Goal: Check status: Check status

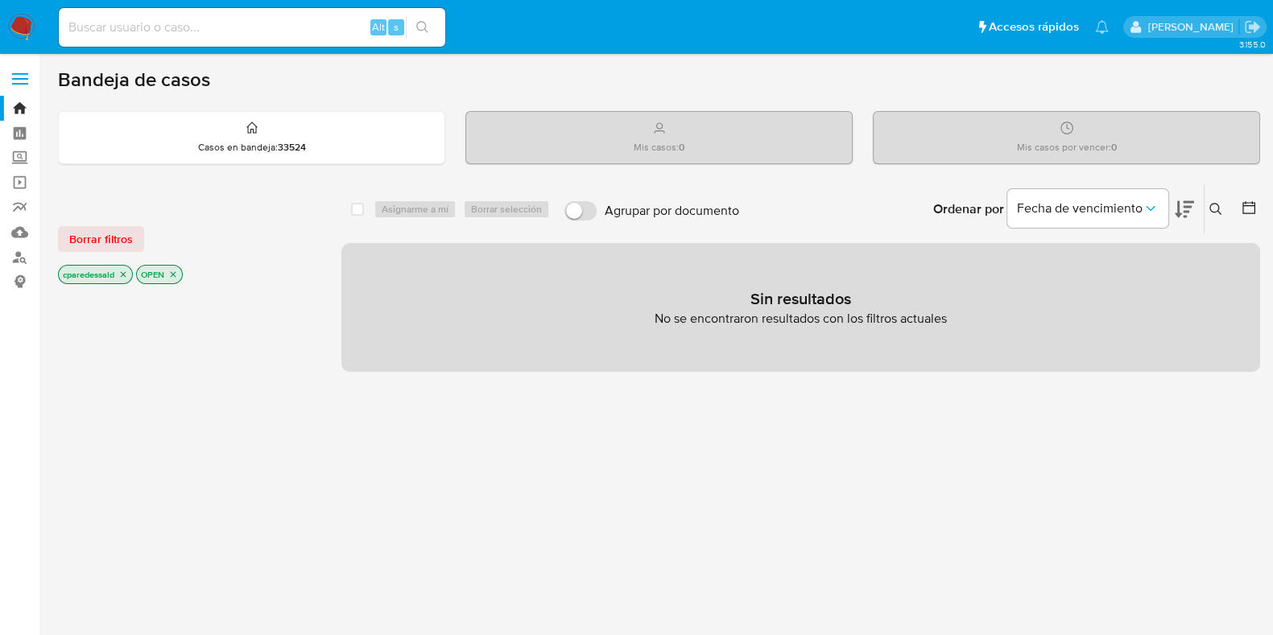
click at [293, 23] on input at bounding box center [252, 27] width 386 height 21
paste input "2207969093"
type input "2207969093"
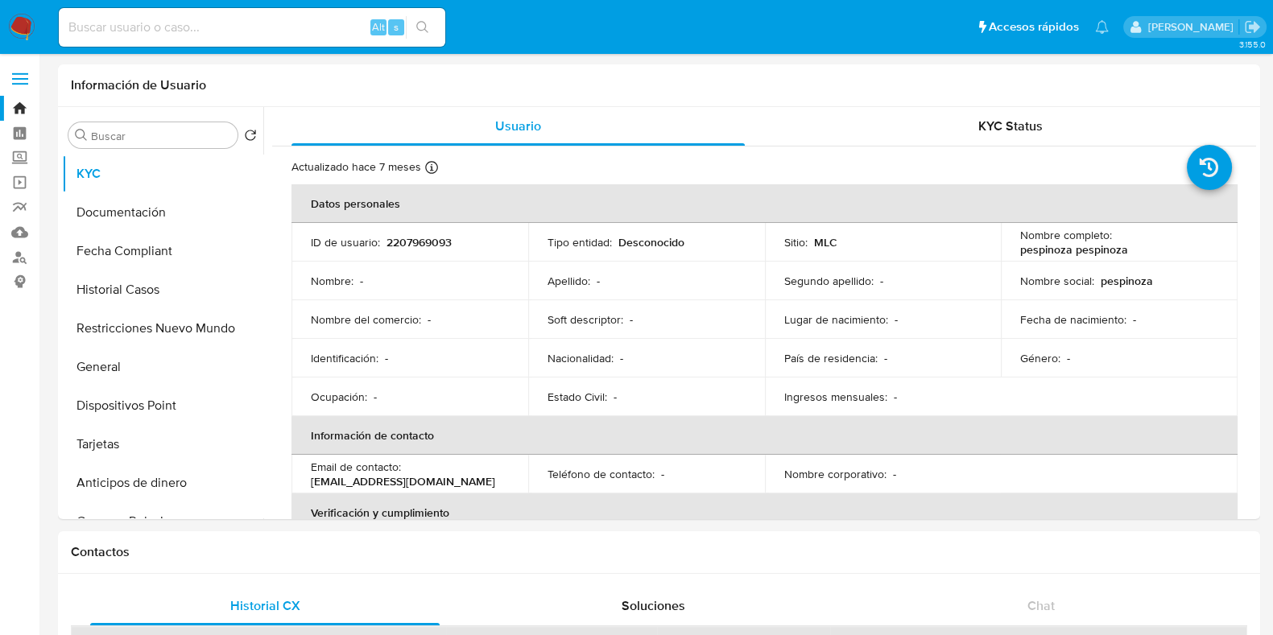
select select "10"
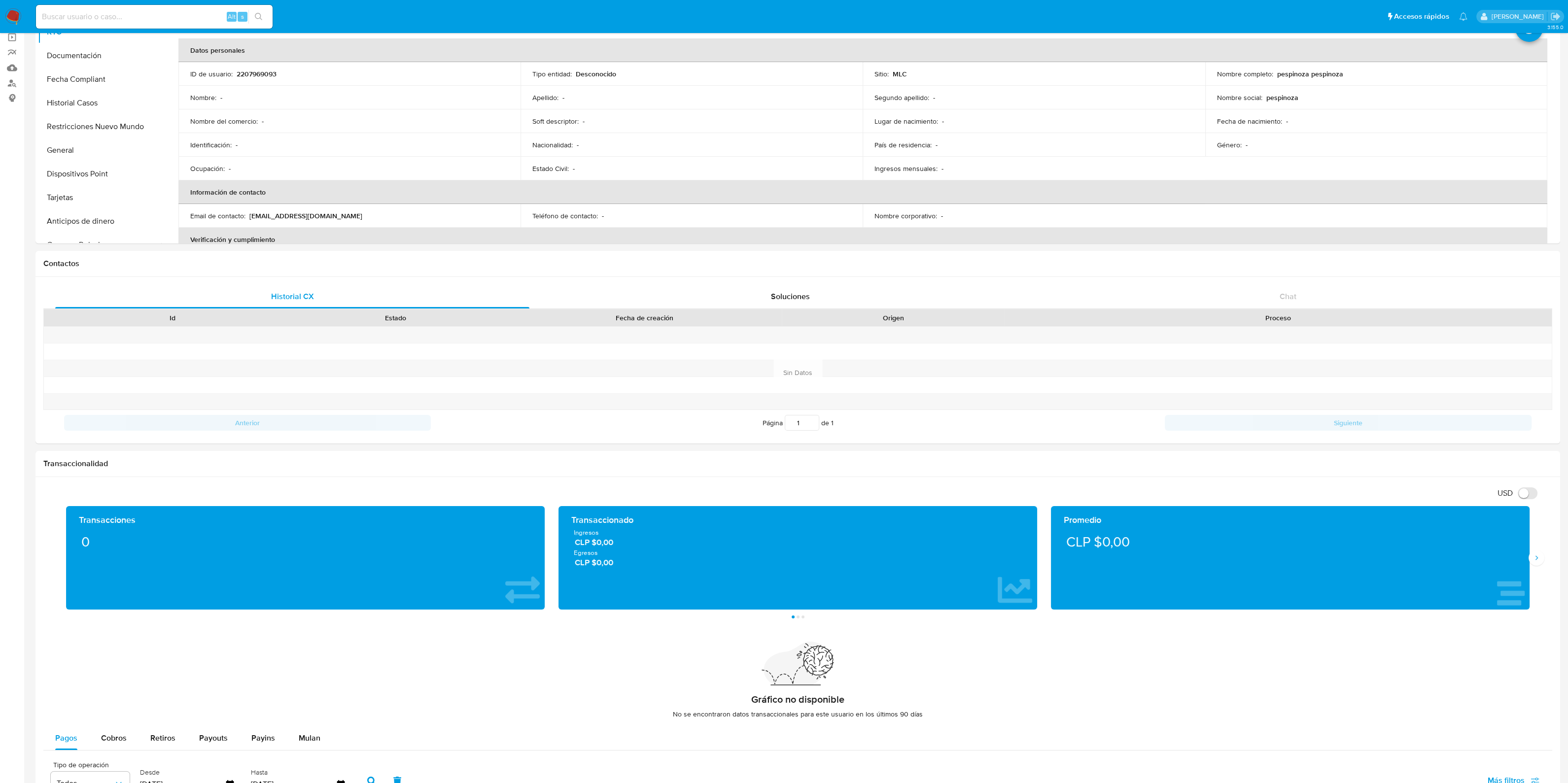
scroll to position [32, 0]
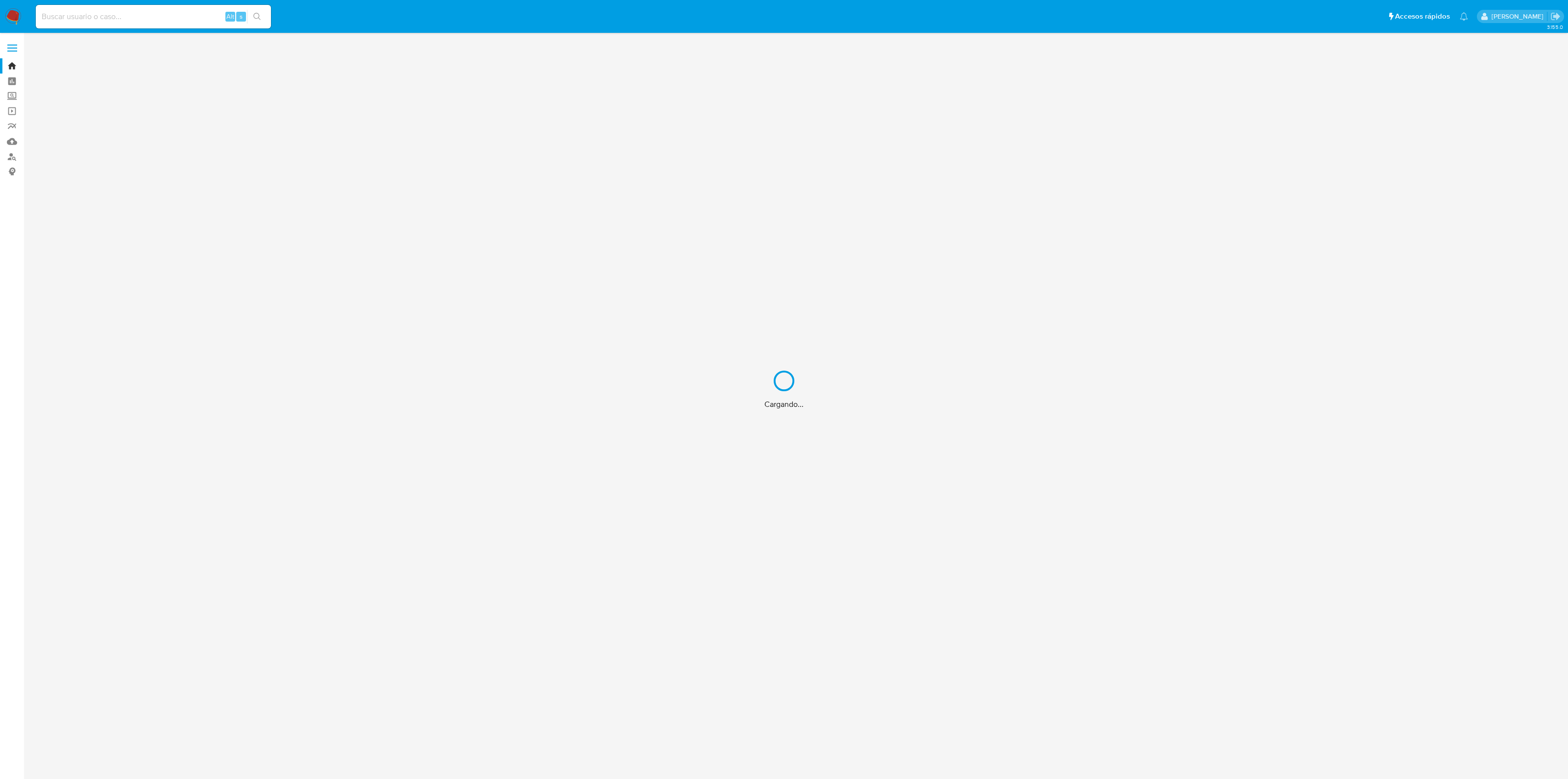
click at [163, 12] on div "Cargando..." at bounding box center [784, 389] width 1568 height 779
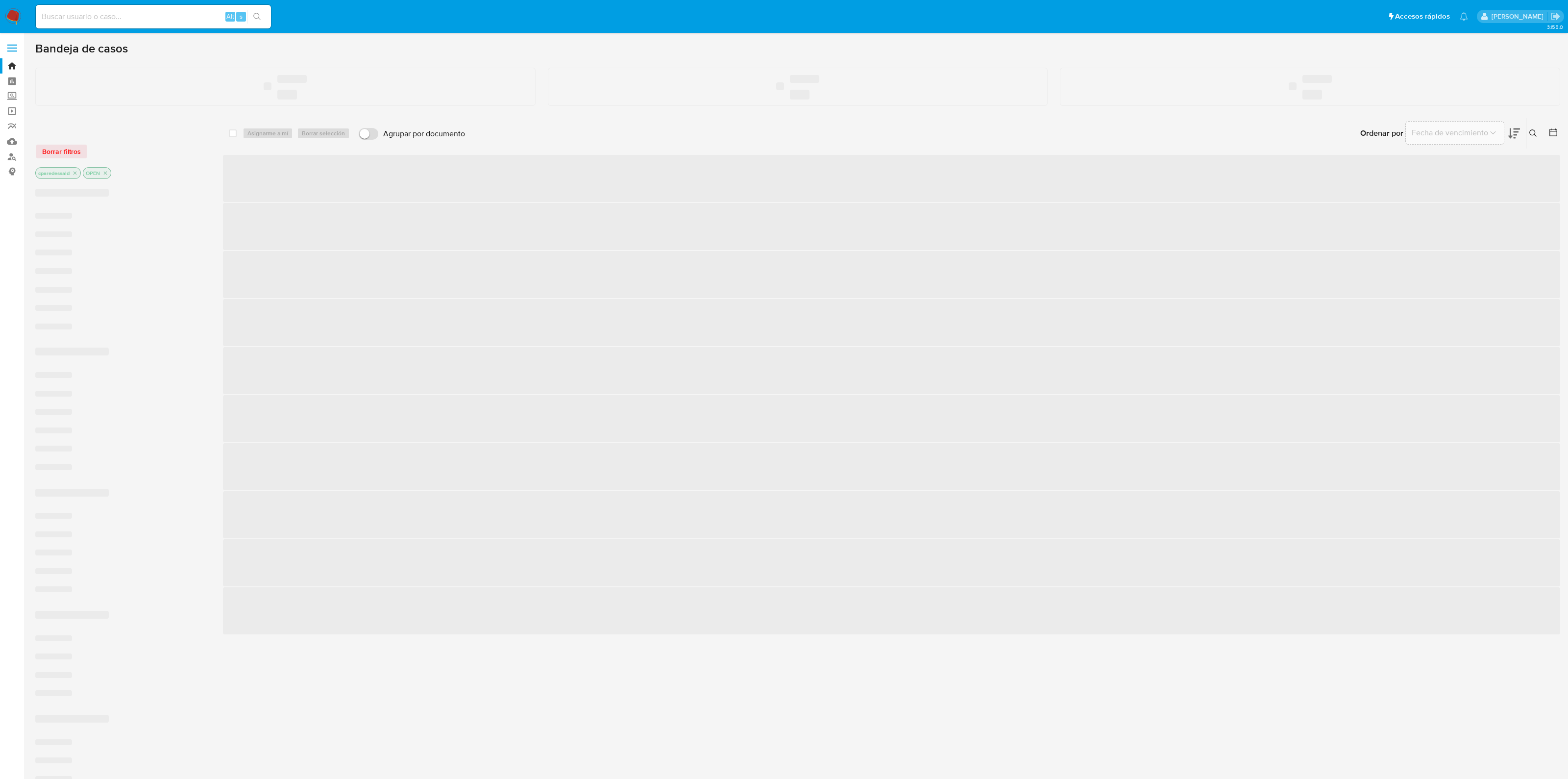
click at [119, 18] on input at bounding box center [153, 16] width 235 height 13
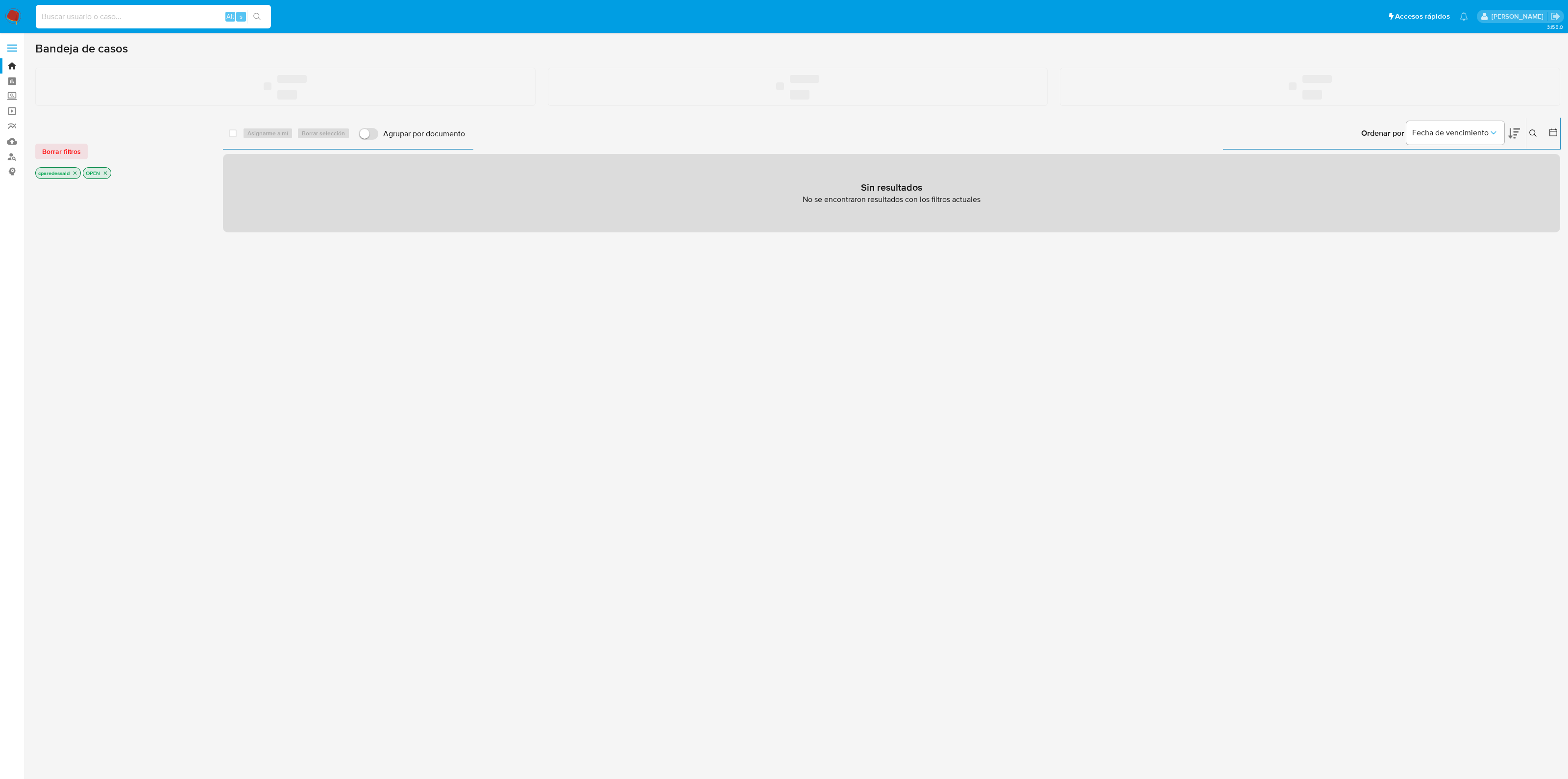
paste input "278027920"
type input "278027920"
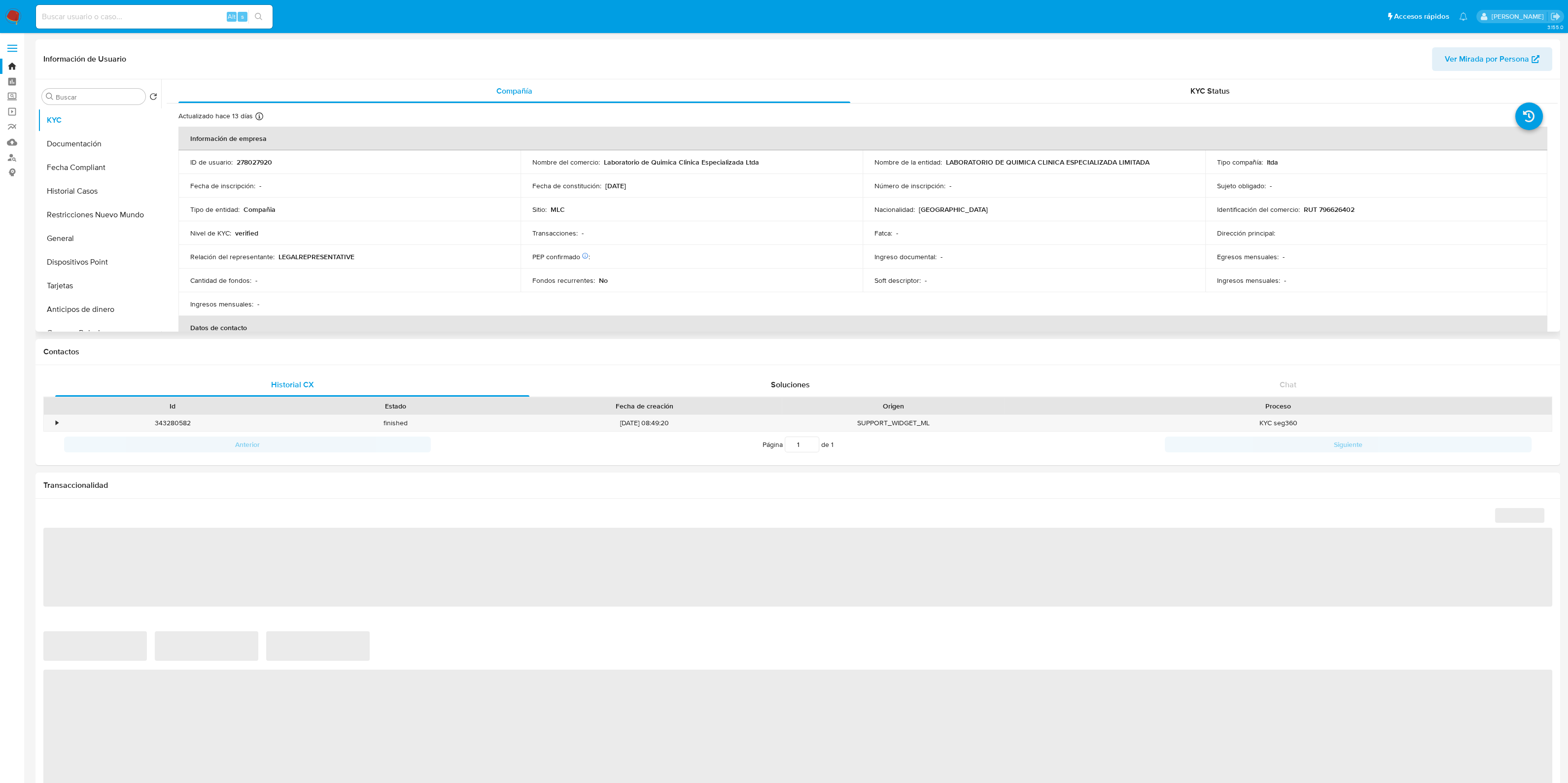
select select "10"
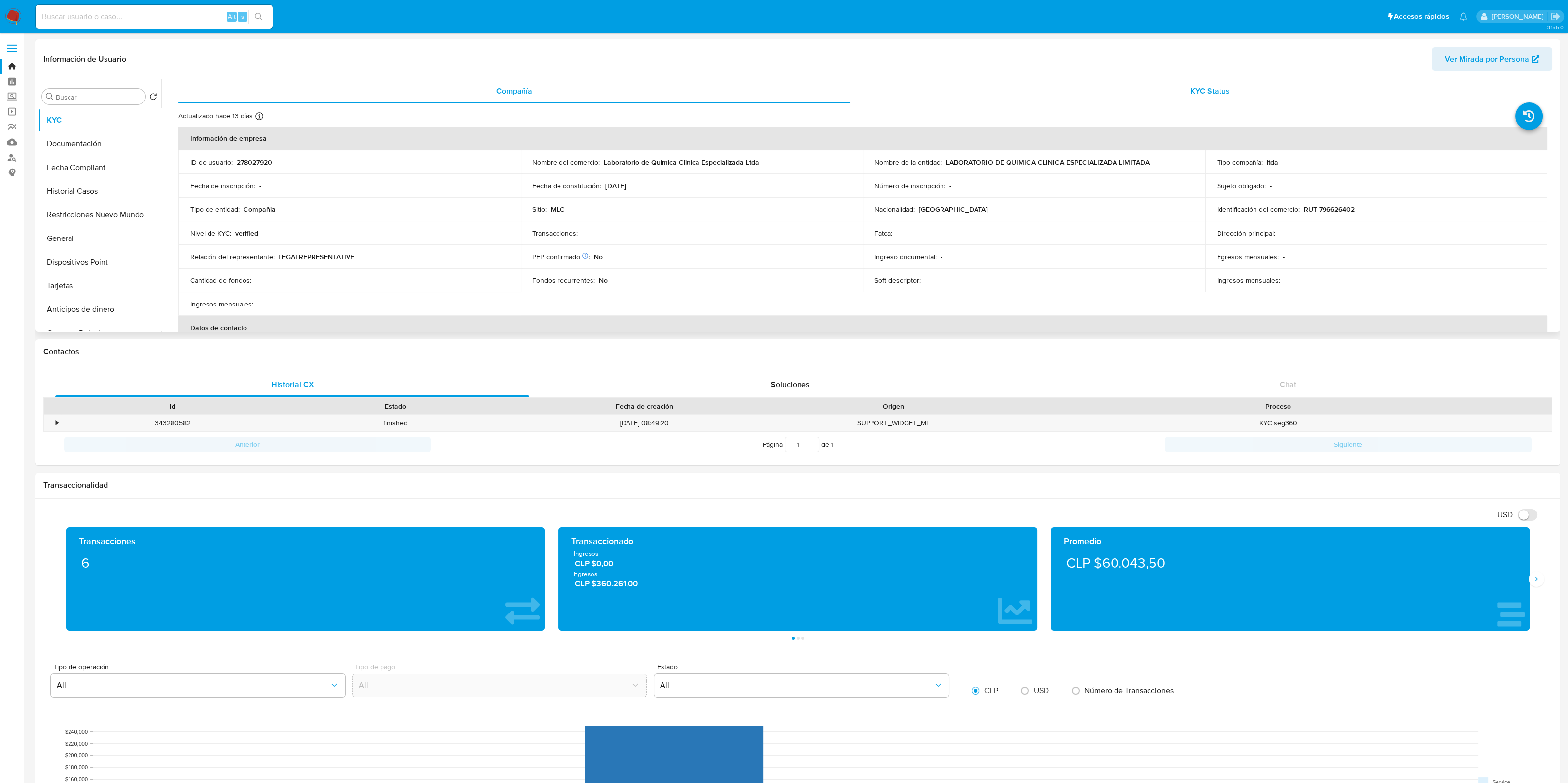
click at [1123, 91] on div "KYC Status" at bounding box center [1209, 91] width 672 height 24
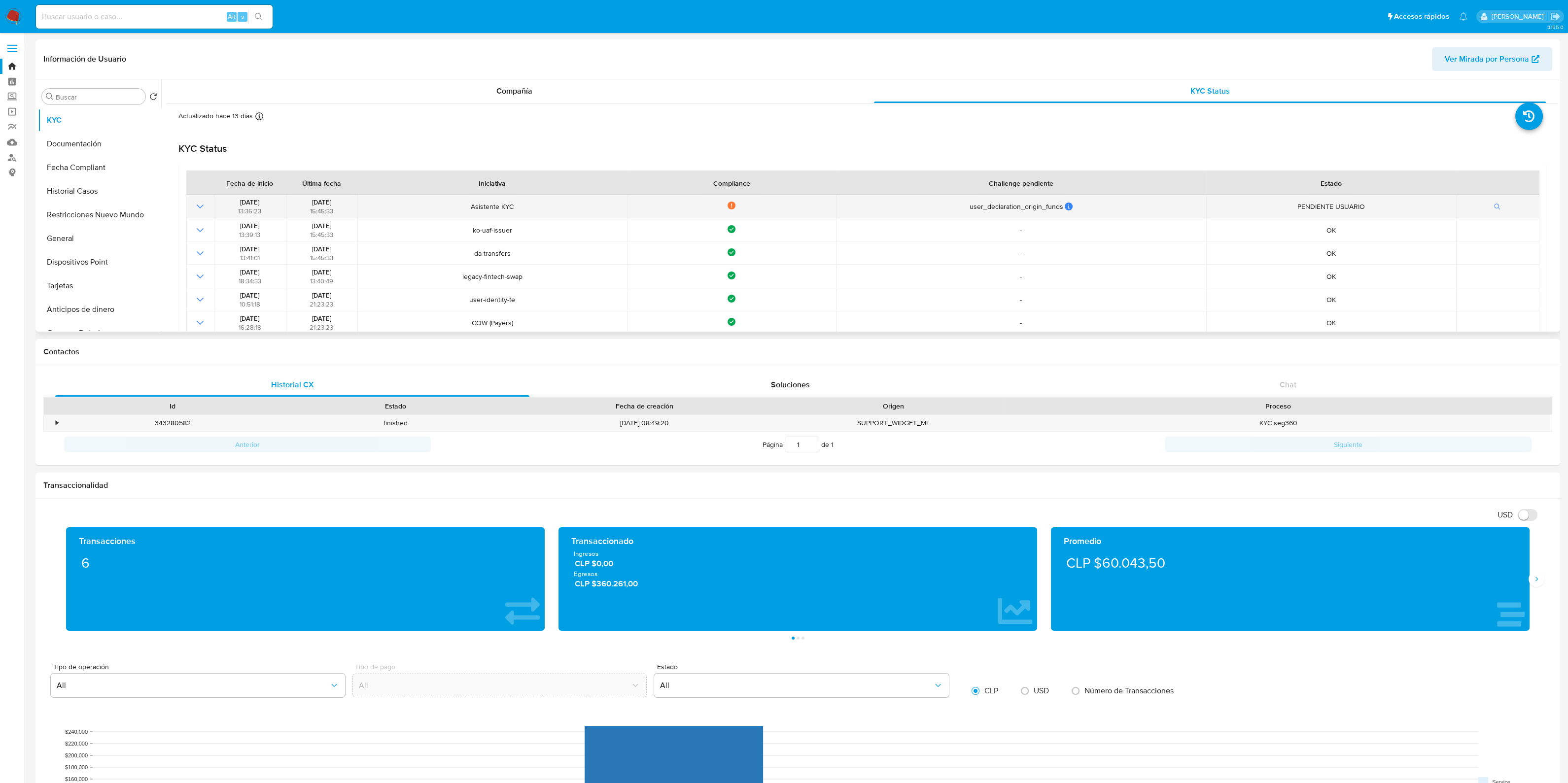
click at [186, 202] on td at bounding box center [200, 207] width 28 height 23
click at [203, 206] on icon "Mostrar operación" at bounding box center [200, 206] width 12 height 12
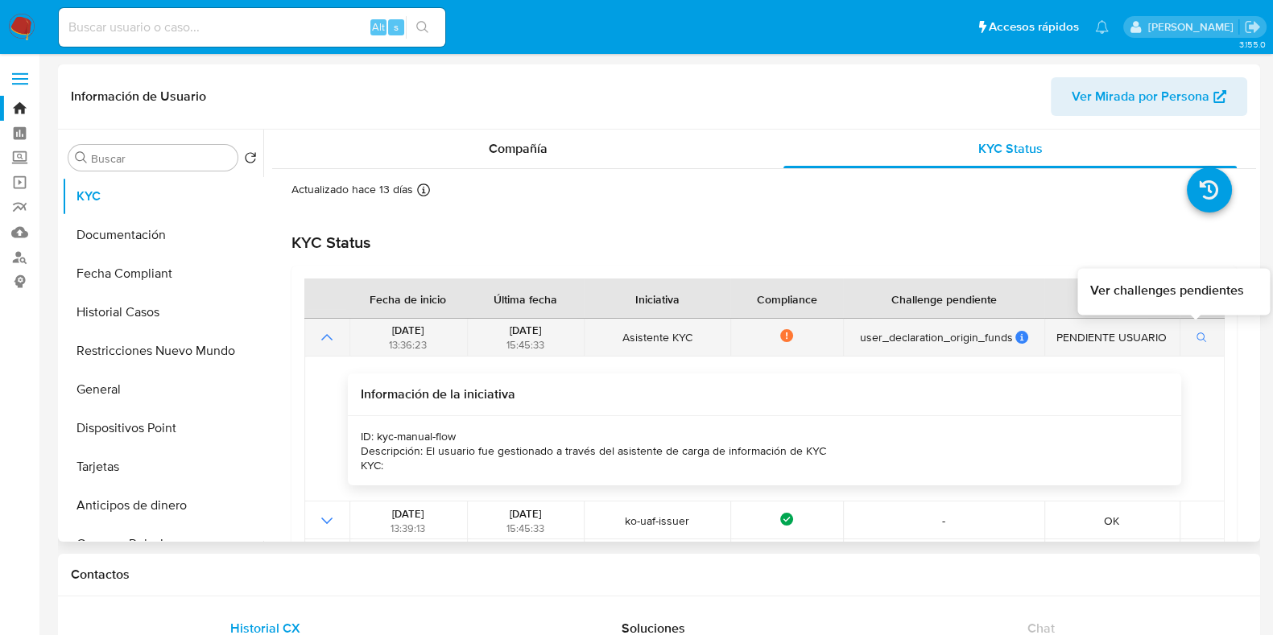
click at [1204, 336] on button "button" at bounding box center [1201, 337] width 27 height 19
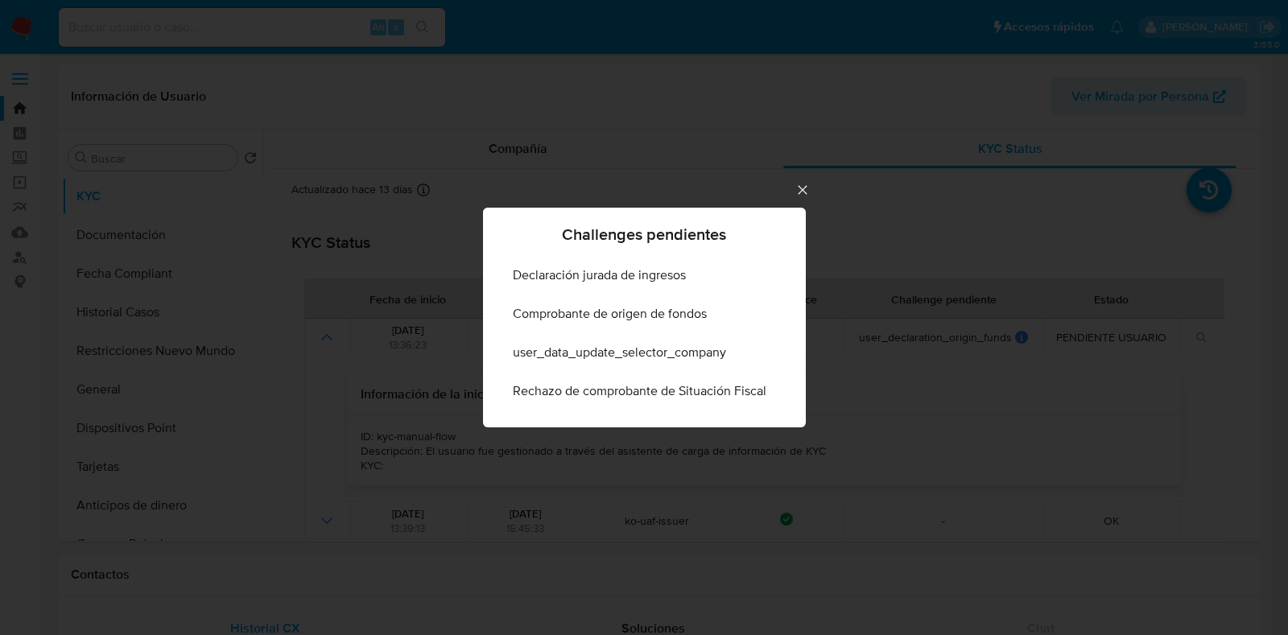
click at [796, 194] on icon "Cerrar" at bounding box center [803, 190] width 16 height 16
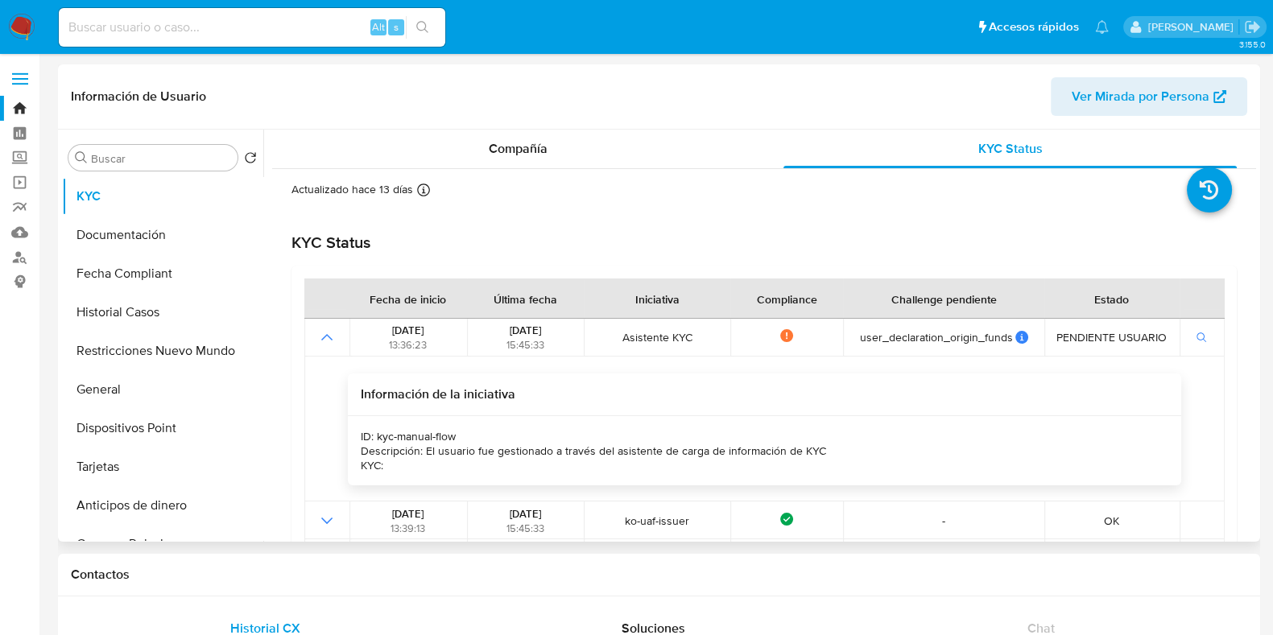
drag, startPoint x: 471, startPoint y: 444, endPoint x: 446, endPoint y: 447, distance: 25.2
click at [444, 444] on div "Descripción: El usuario fue gestionado a través del asistente de carga de infor…" at bounding box center [593, 451] width 465 height 14
click at [494, 404] on div "Información de la iniciativa" at bounding box center [764, 395] width 832 height 43
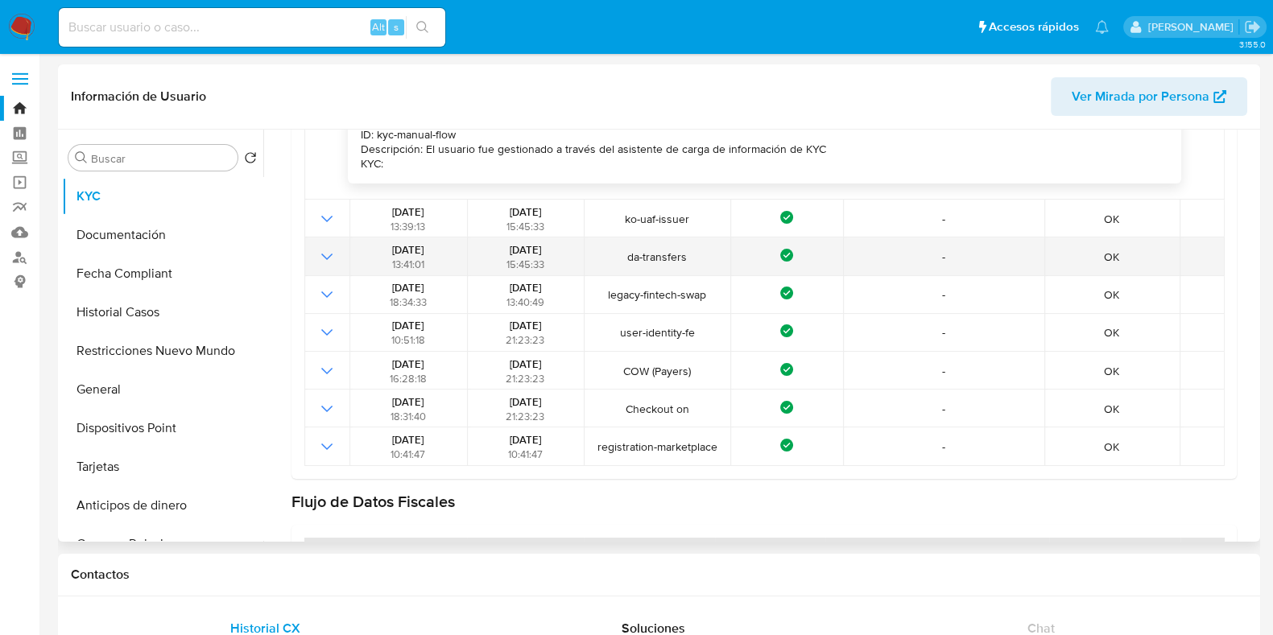
scroll to position [200, 0]
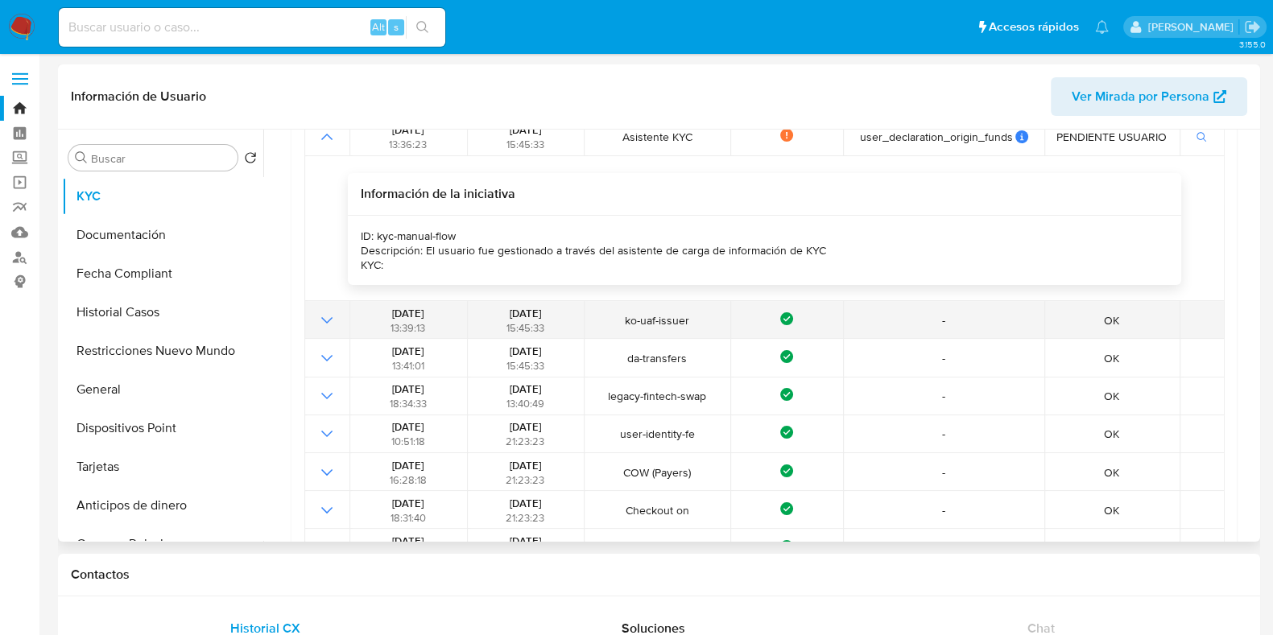
click at [332, 308] on td at bounding box center [326, 320] width 45 height 38
click at [330, 313] on icon "Mostrar operación" at bounding box center [326, 320] width 19 height 19
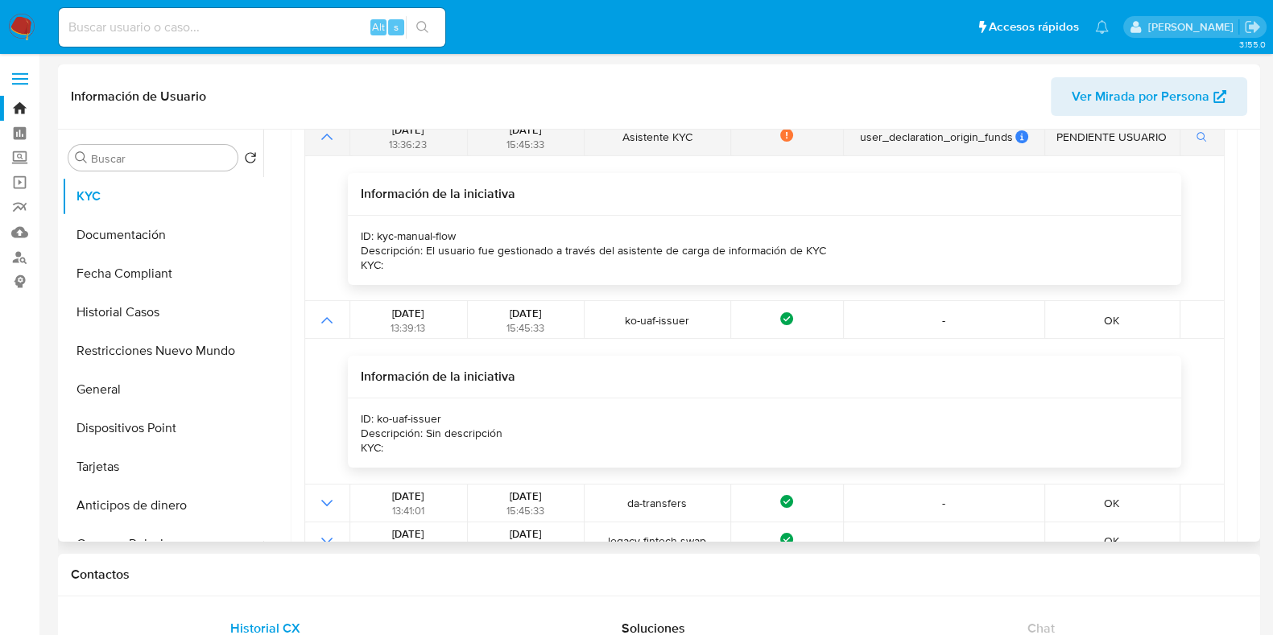
click at [326, 147] on td at bounding box center [326, 137] width 45 height 38
click at [320, 143] on icon "Mostrar operación" at bounding box center [326, 136] width 19 height 19
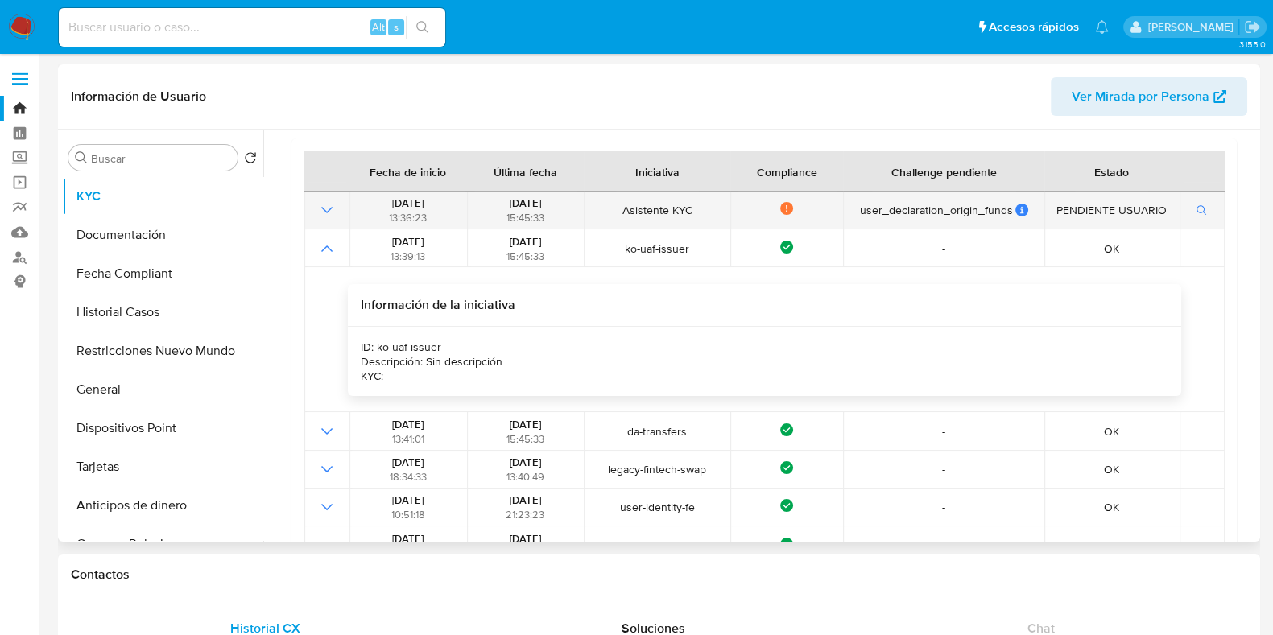
scroll to position [100, 0]
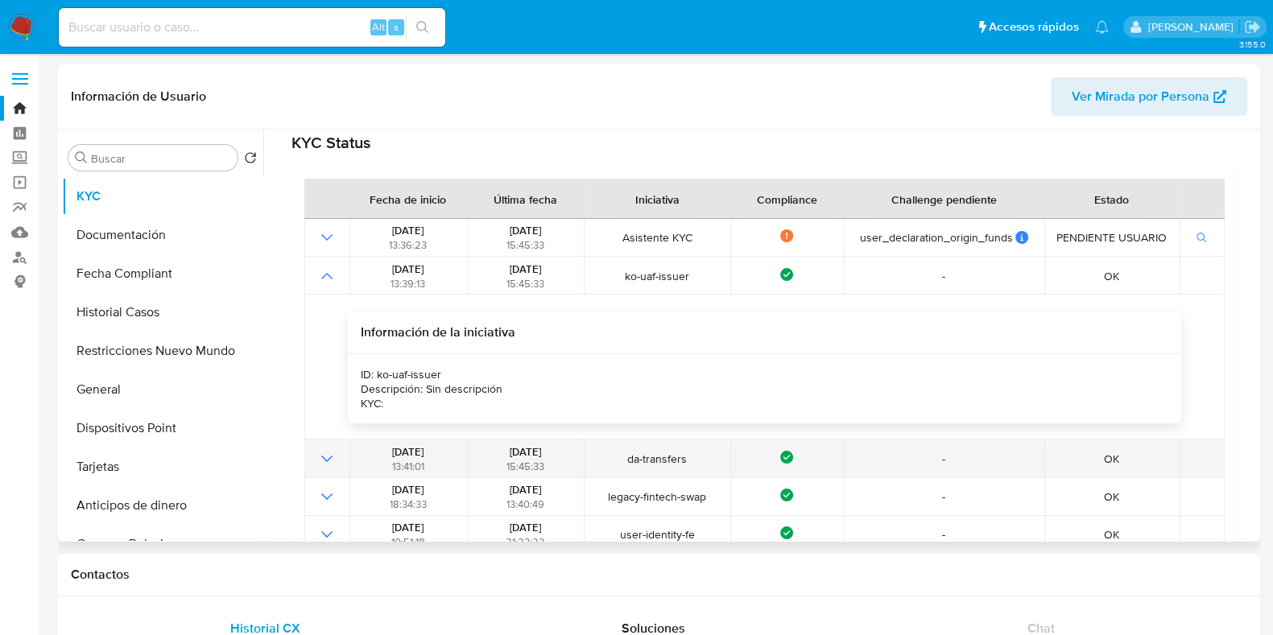
click at [321, 464] on icon "Mostrar operación" at bounding box center [326, 458] width 19 height 19
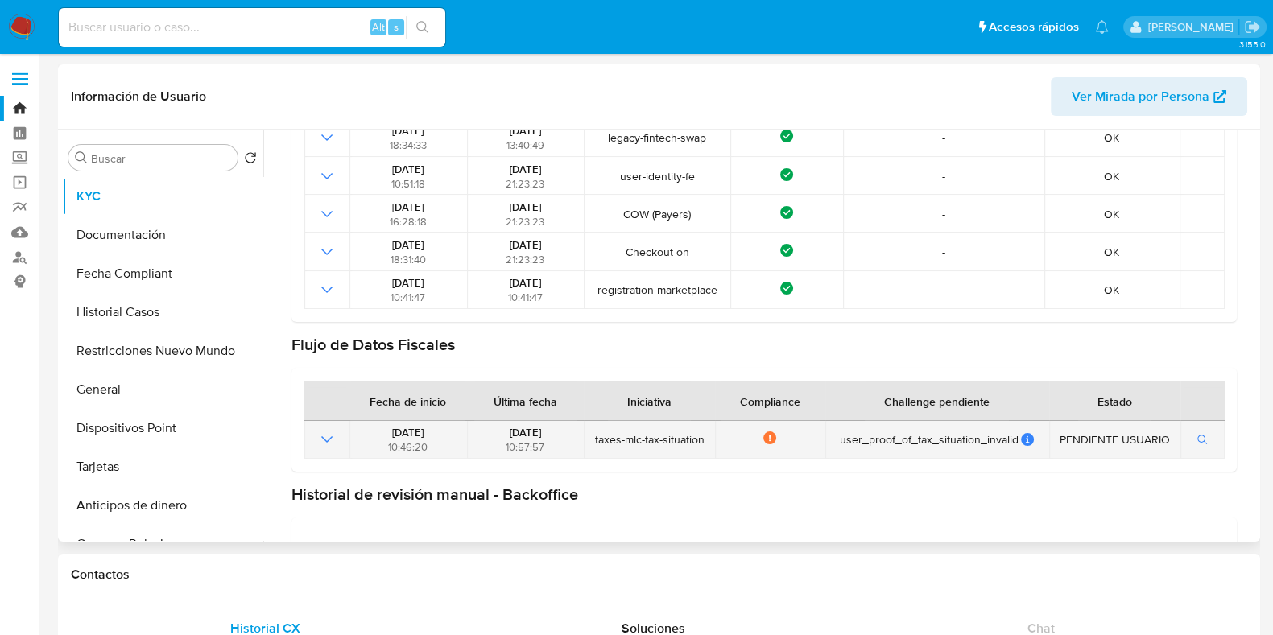
scroll to position [704, 0]
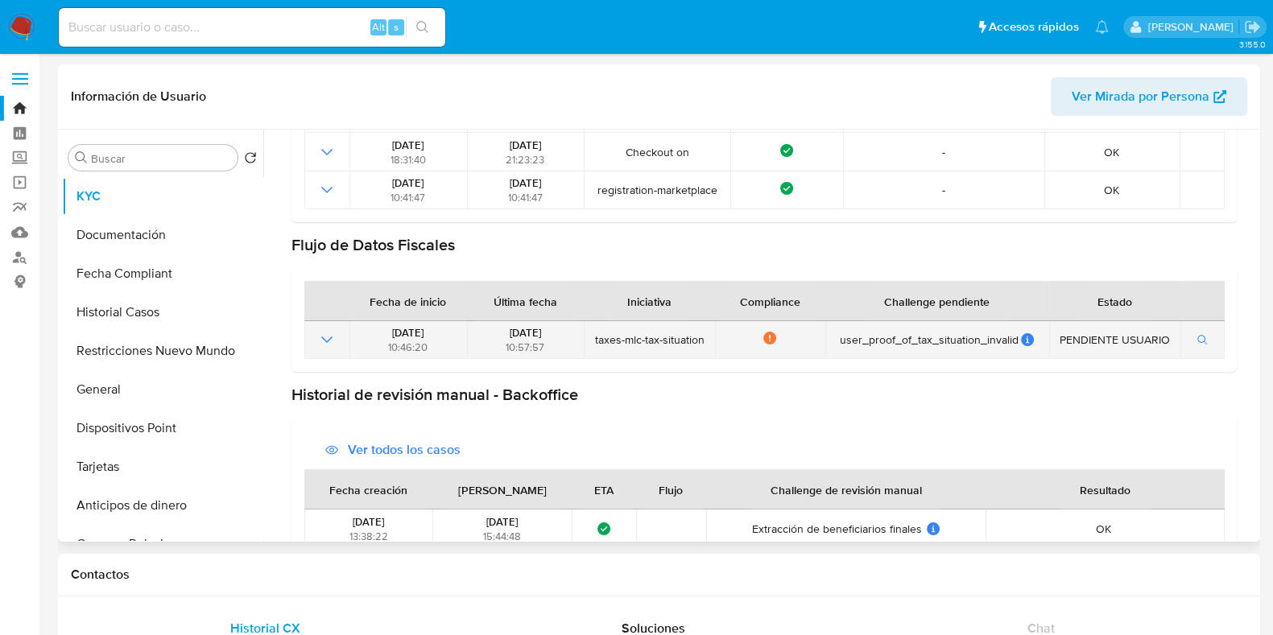
click at [322, 333] on icon "Mostrar operación" at bounding box center [326, 339] width 19 height 19
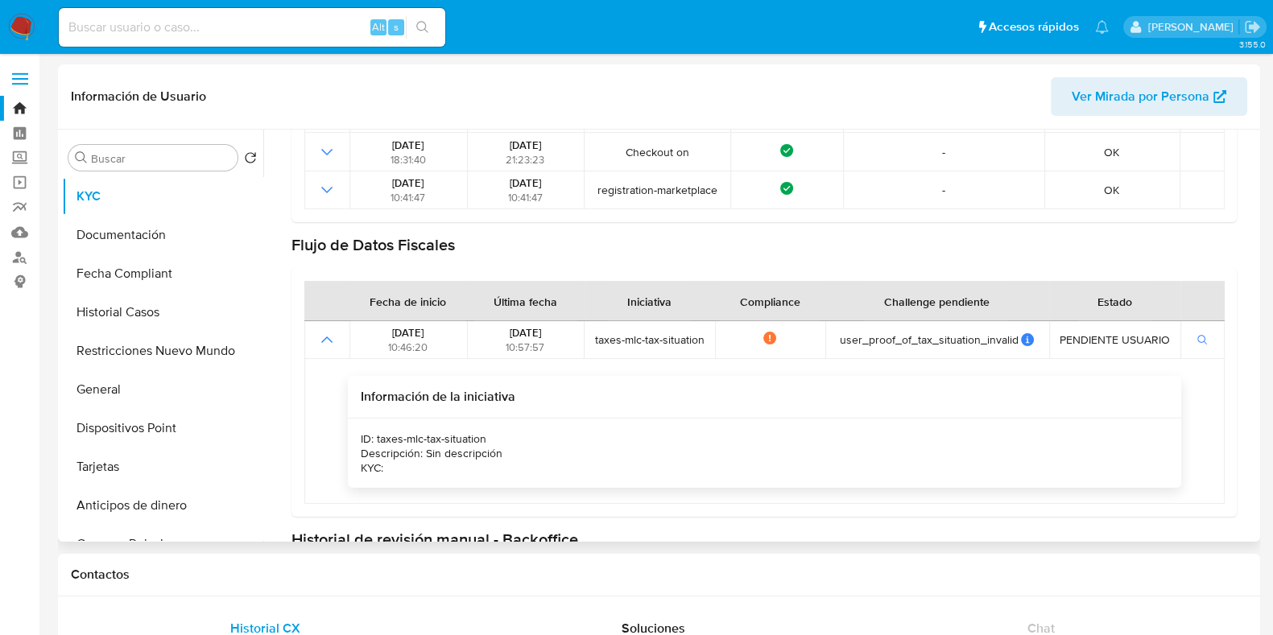
drag, startPoint x: 378, startPoint y: 437, endPoint x: 552, endPoint y: 430, distance: 174.8
click at [552, 430] on div "ID: taxes-mlc-tax-situation Descripción: Sin descripción KYC:" at bounding box center [764, 453] width 832 height 69
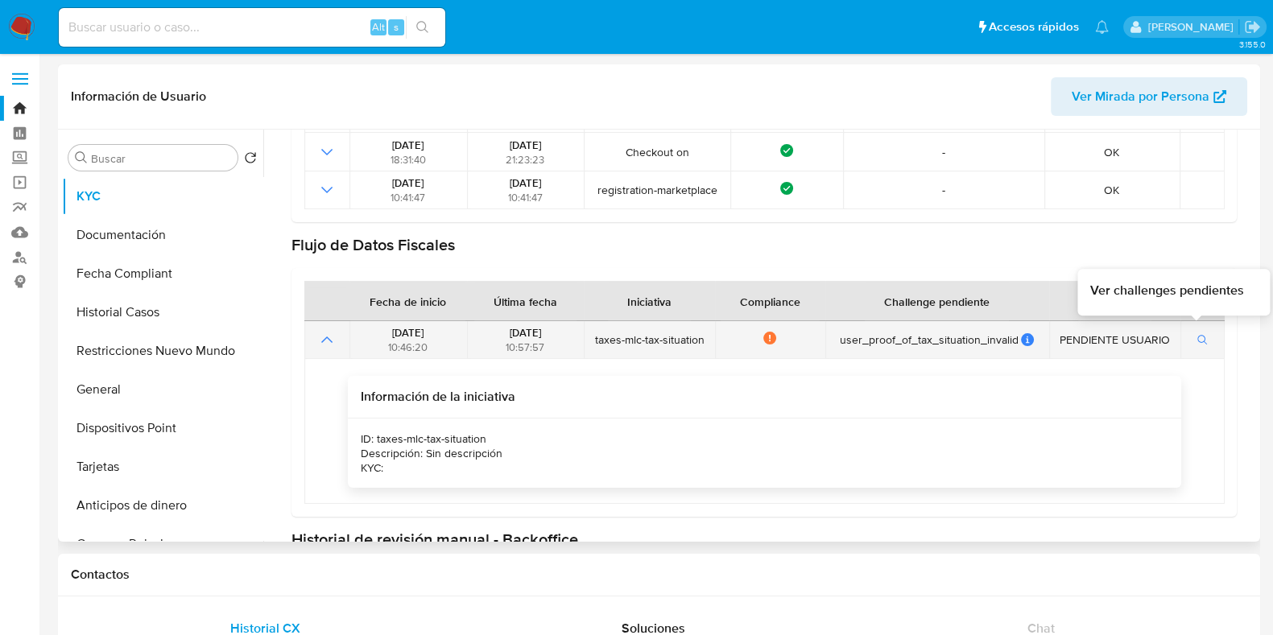
click at [1197, 340] on icon "button" at bounding box center [1202, 340] width 11 height 11
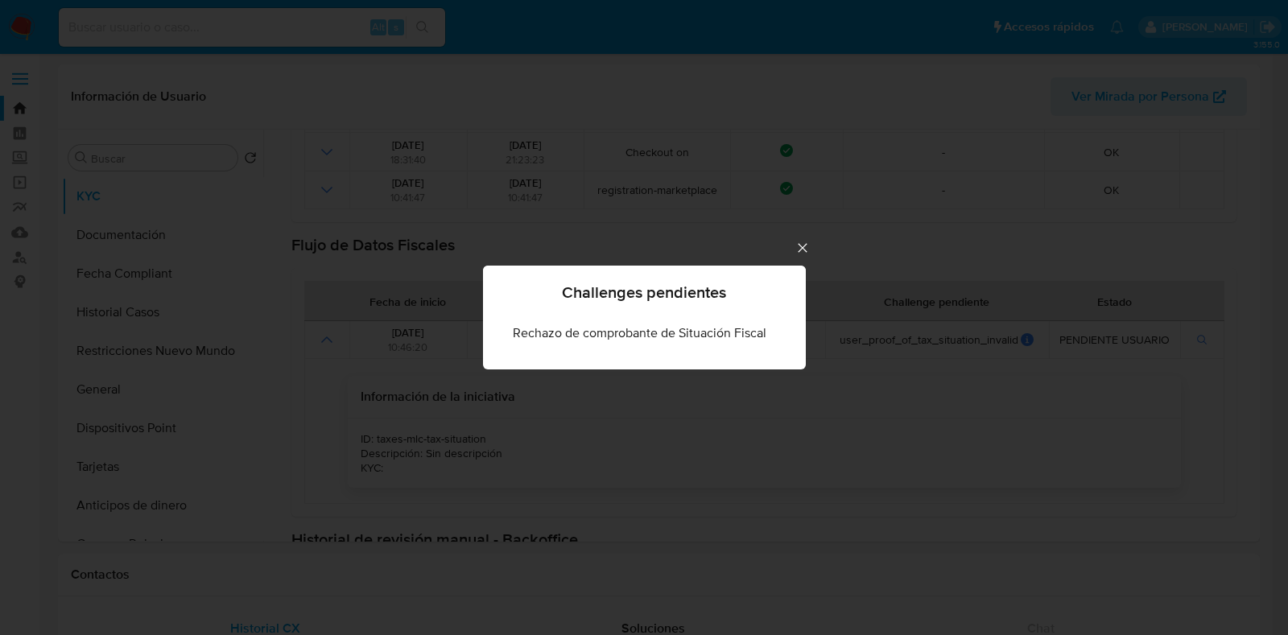
click at [801, 246] on icon "Cerrar" at bounding box center [802, 247] width 9 height 9
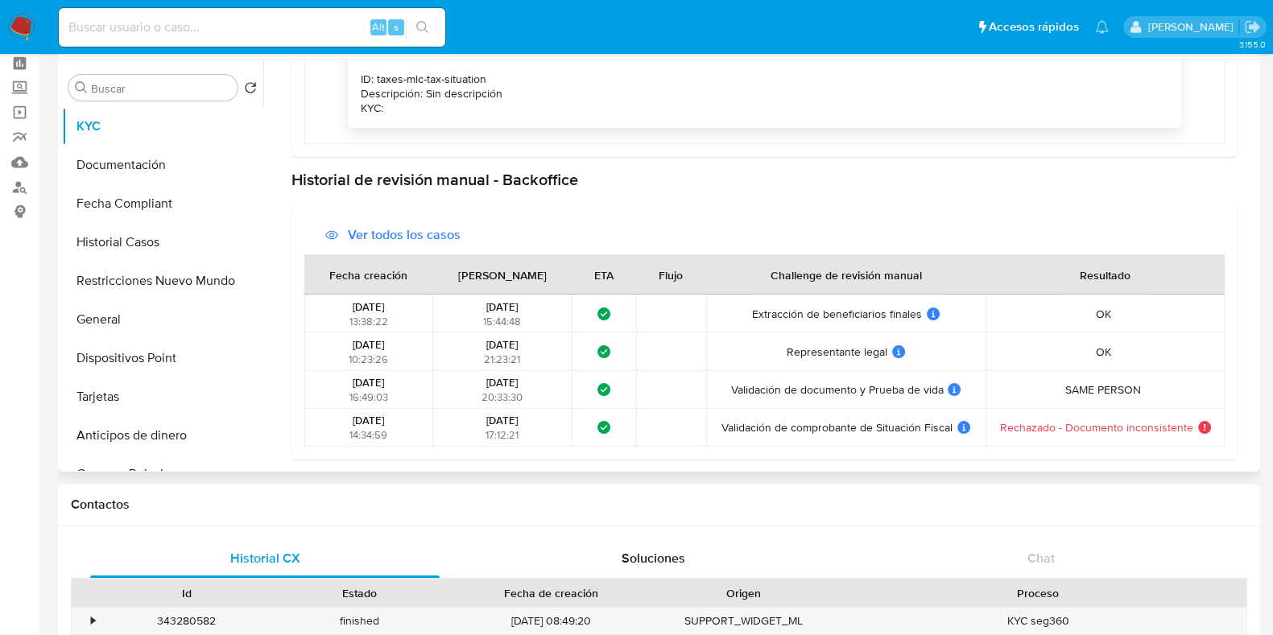
scroll to position [100, 0]
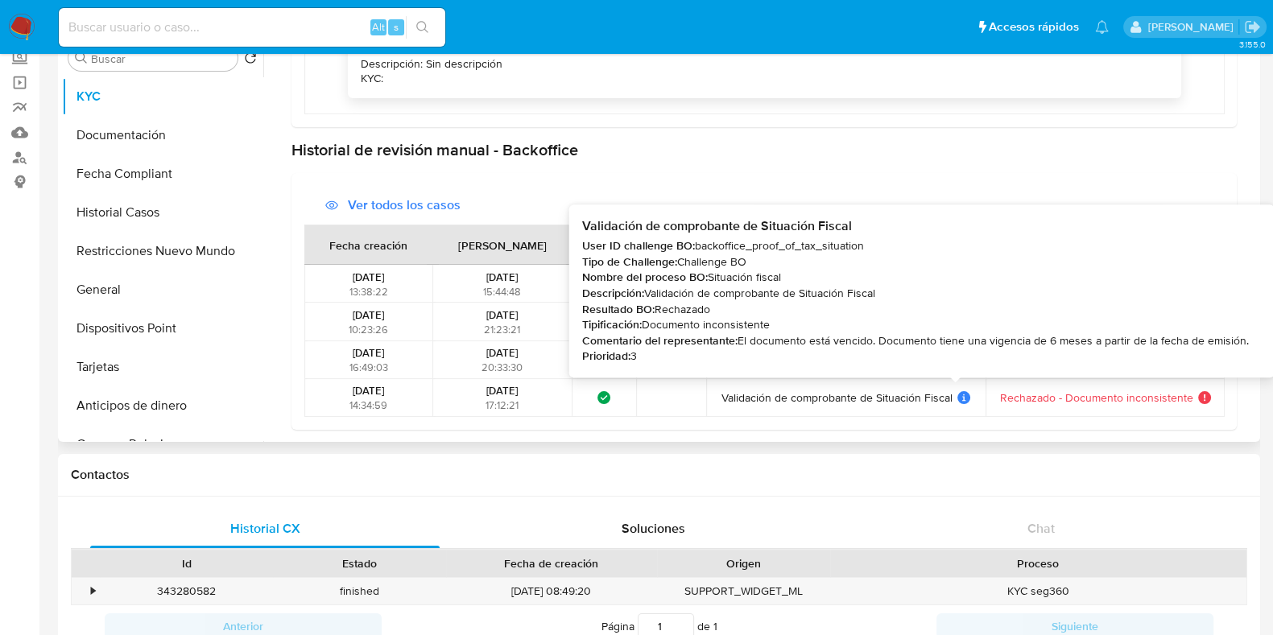
click at [962, 397] on icon at bounding box center [963, 399] width 3 height 5
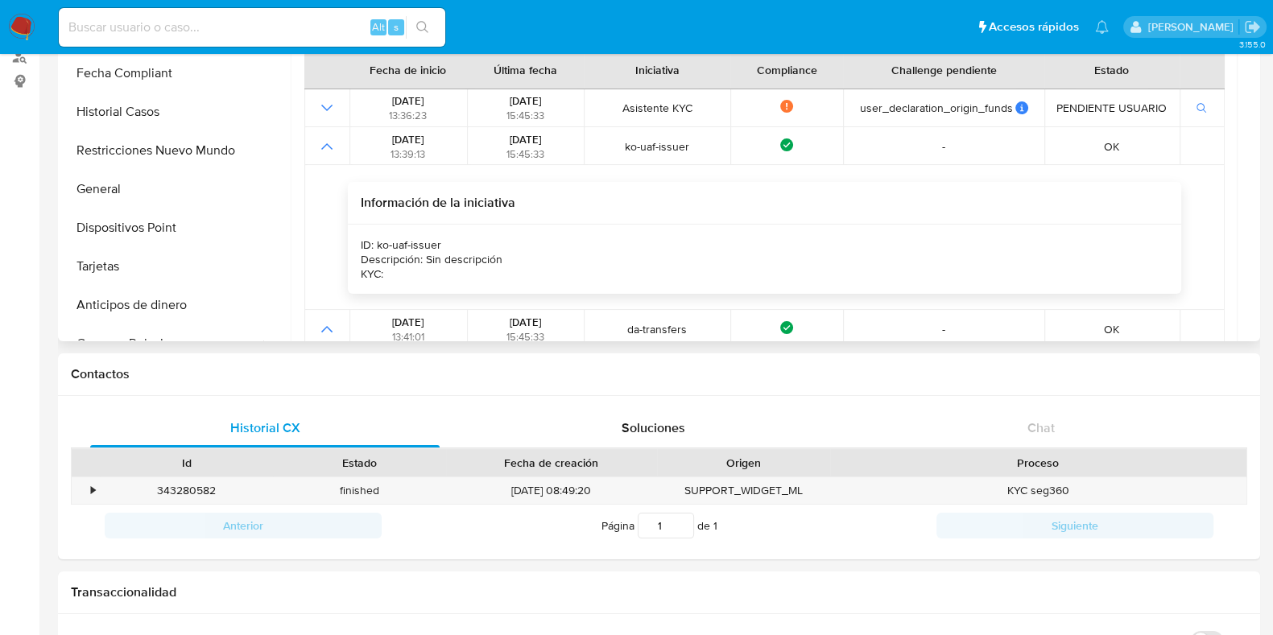
scroll to position [0, 0]
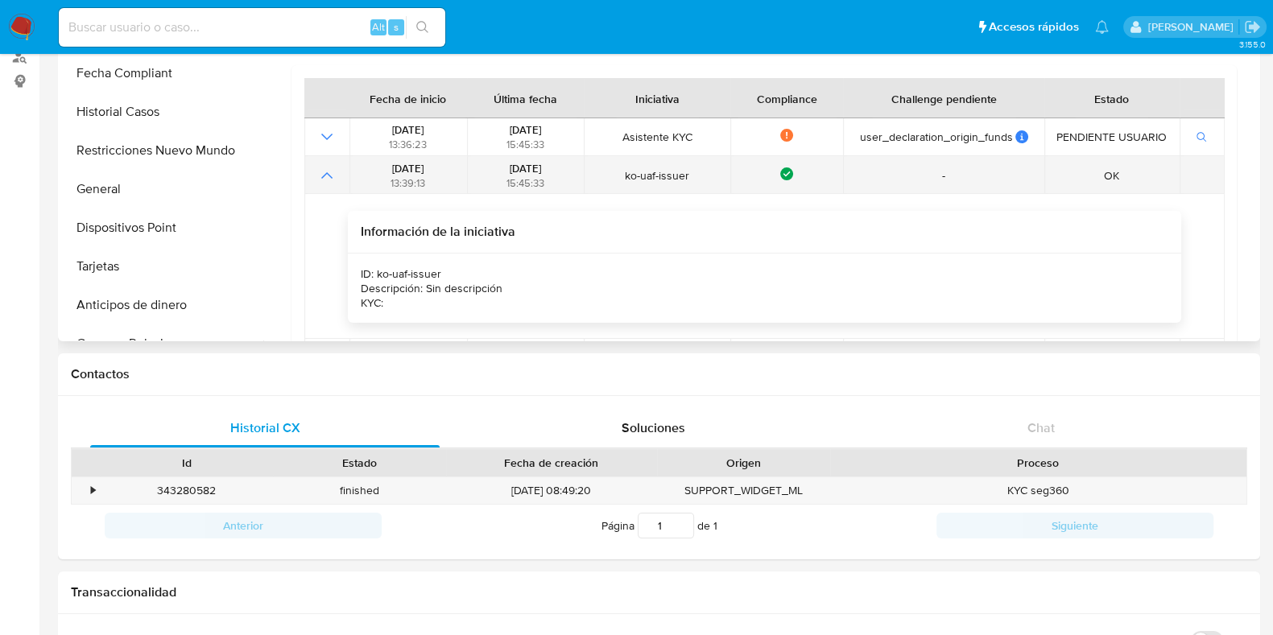
click at [328, 171] on icon "Mostrar operación" at bounding box center [326, 175] width 19 height 19
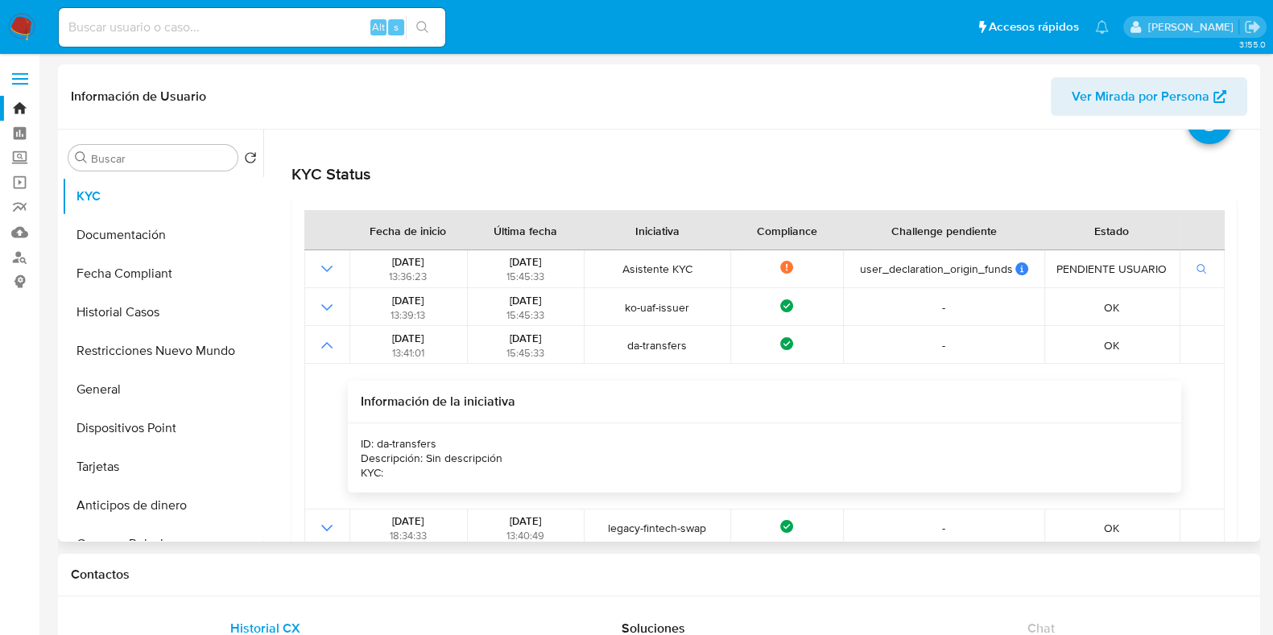
scroll to position [100, 0]
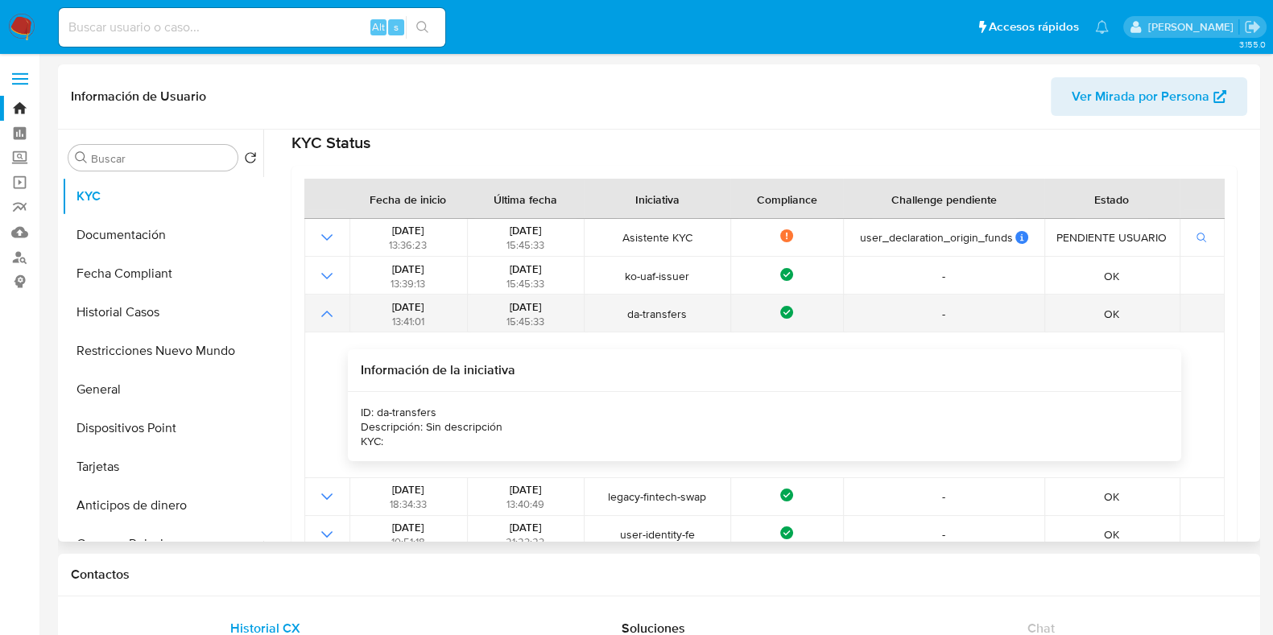
click at [328, 312] on icon "Mostrar operación" at bounding box center [326, 314] width 11 height 6
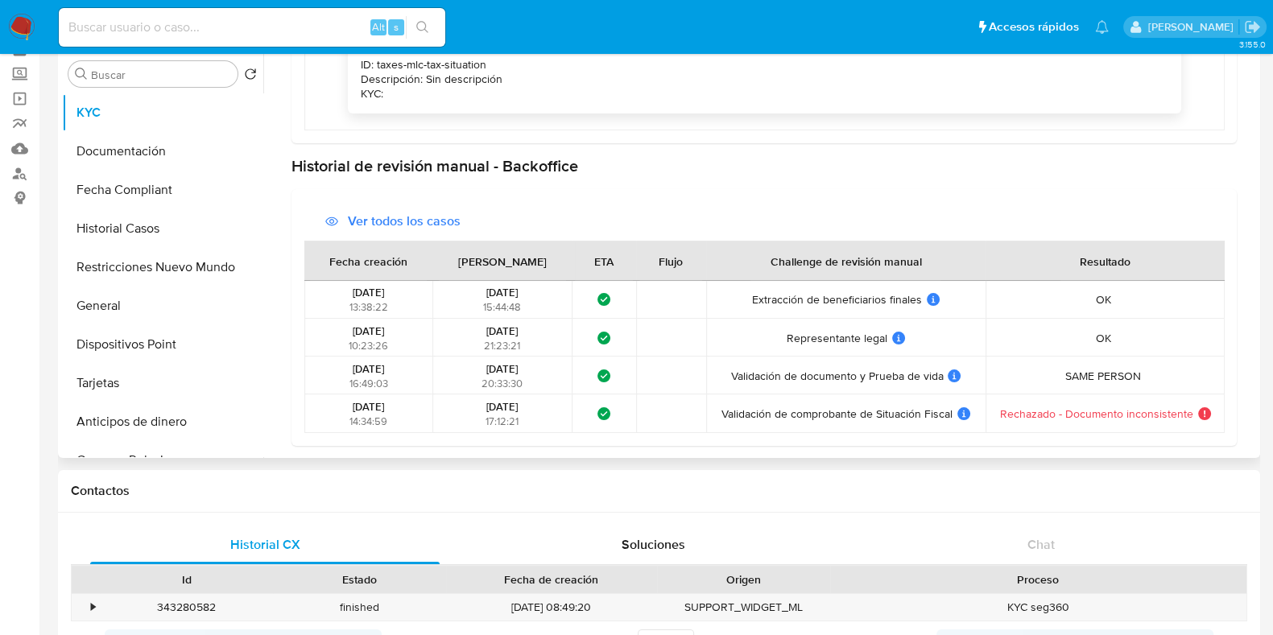
scroll to position [200, 0]
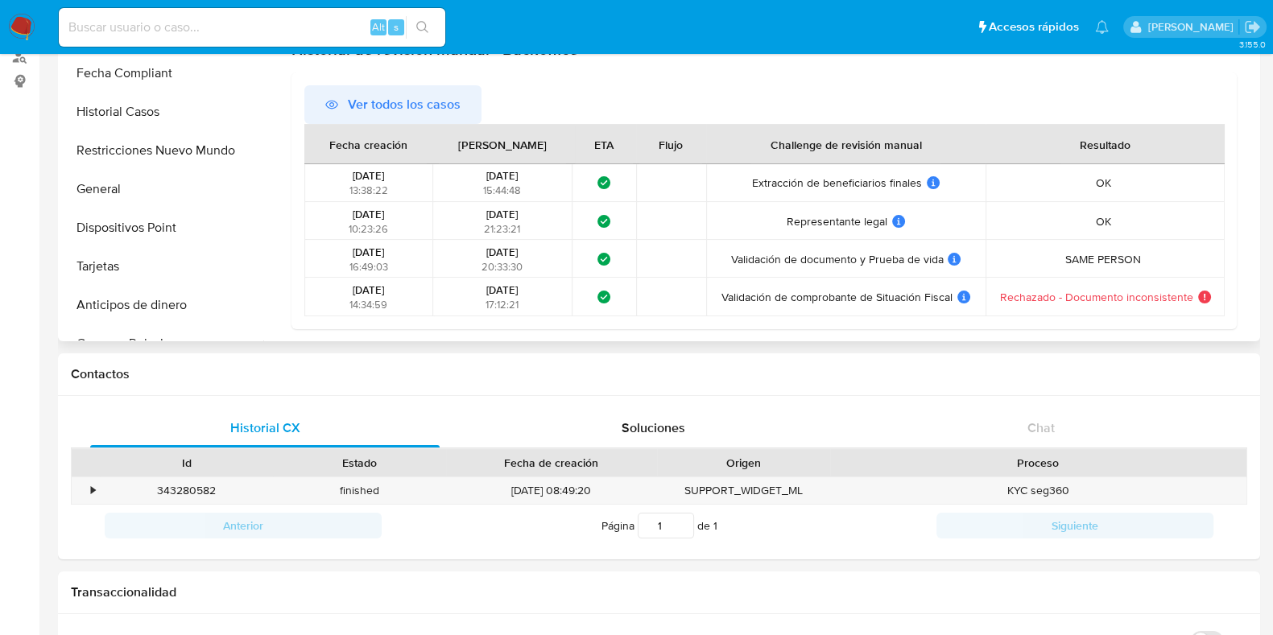
click at [401, 101] on span "Ver todos los casos" at bounding box center [404, 104] width 113 height 39
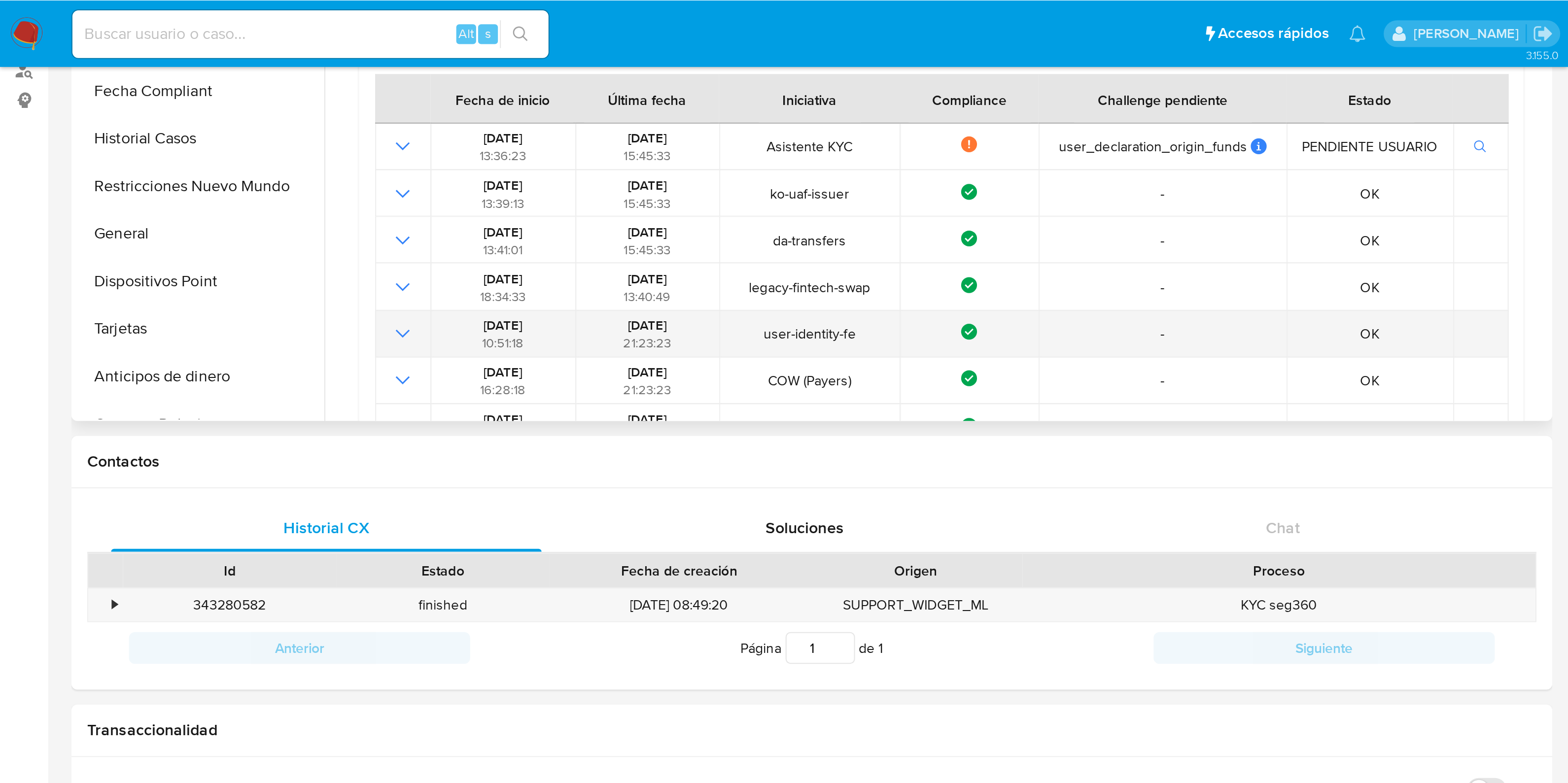
scroll to position [0, 0]
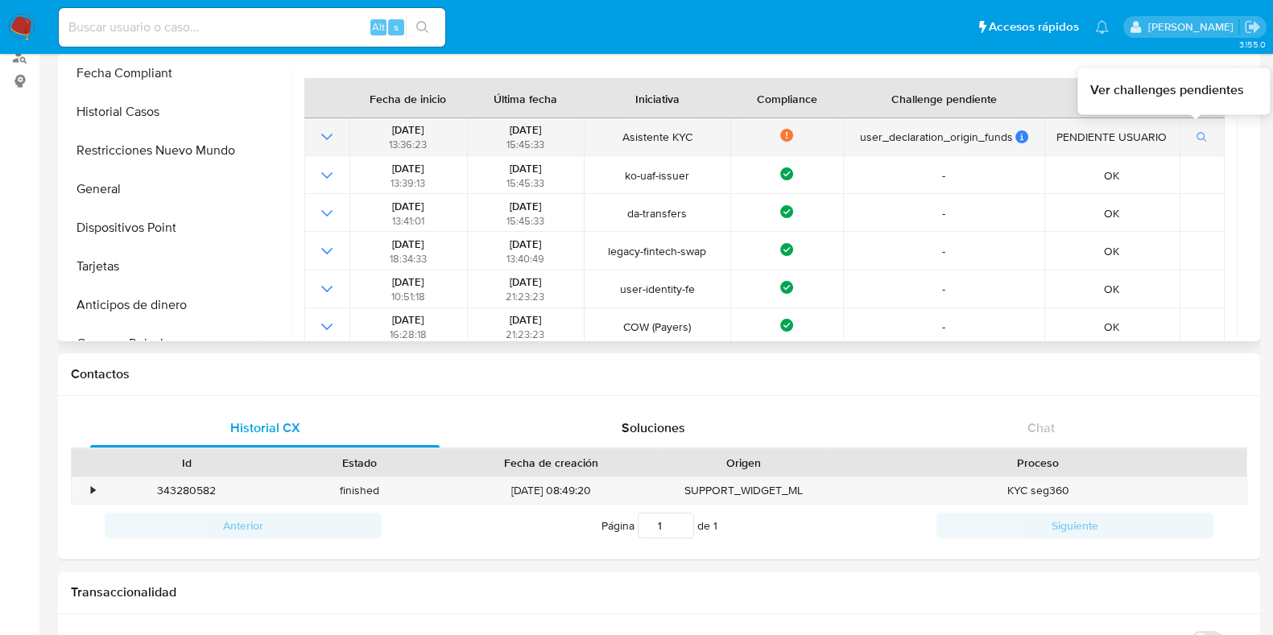
click at [1196, 132] on icon "button" at bounding box center [1201, 137] width 11 height 11
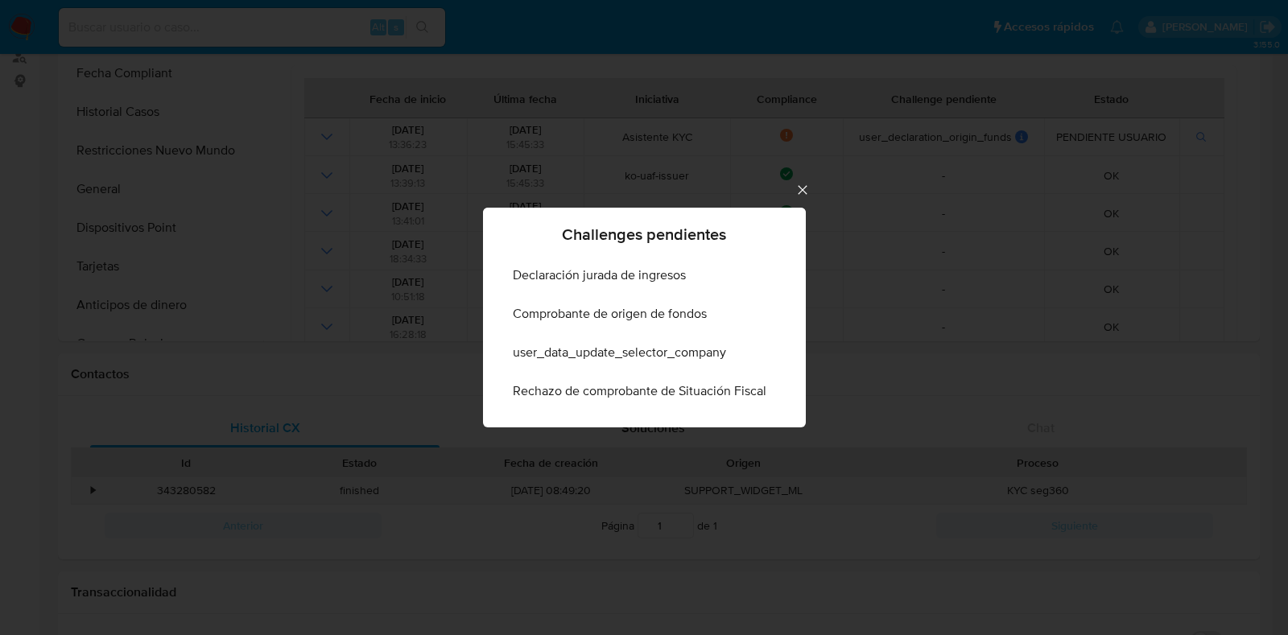
click at [805, 183] on icon "Cerrar" at bounding box center [803, 190] width 16 height 16
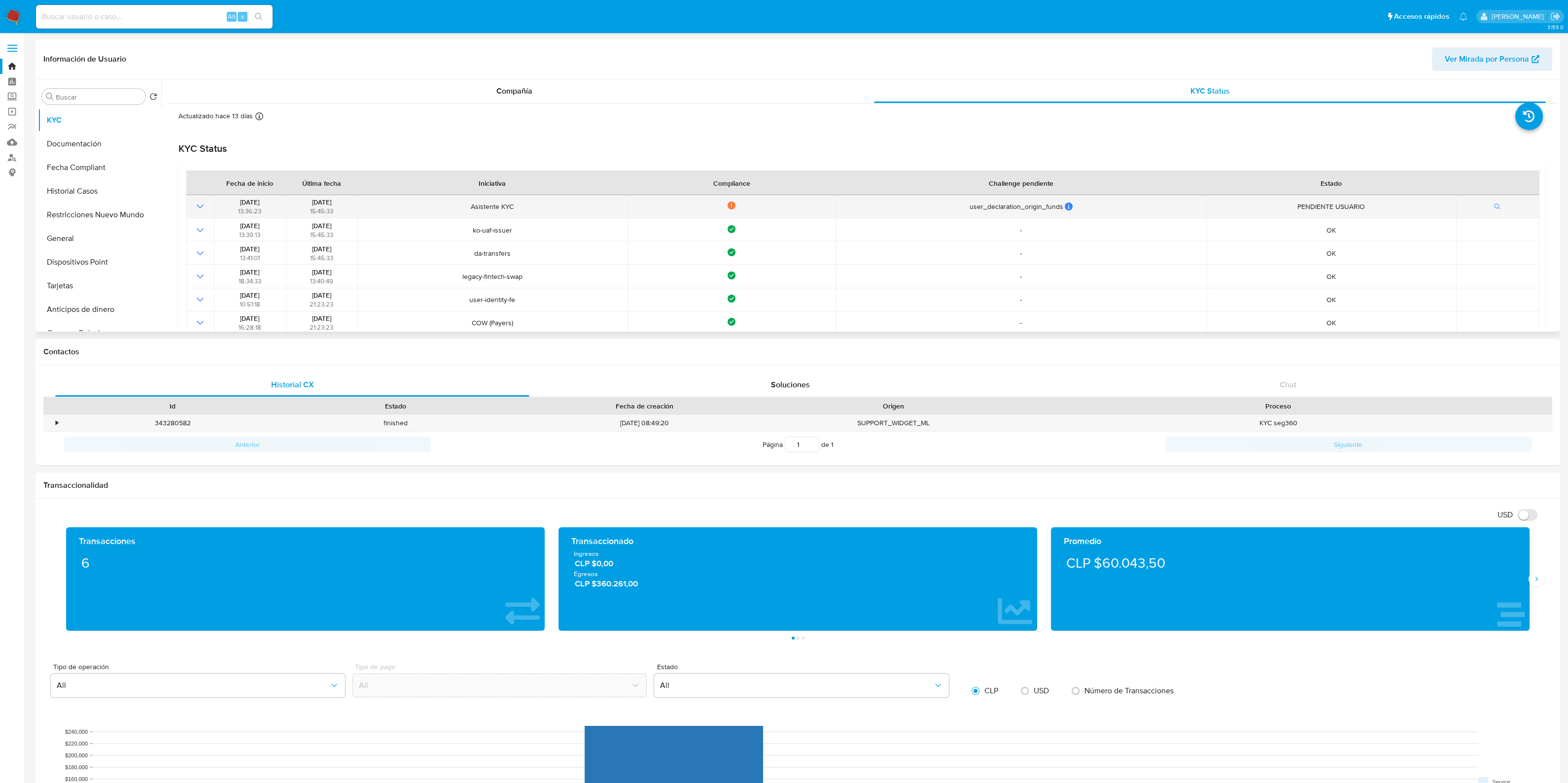
click at [204, 204] on icon "Mostrar operación" at bounding box center [200, 206] width 12 height 12
click at [1496, 208] on icon "button" at bounding box center [1497, 206] width 7 height 7
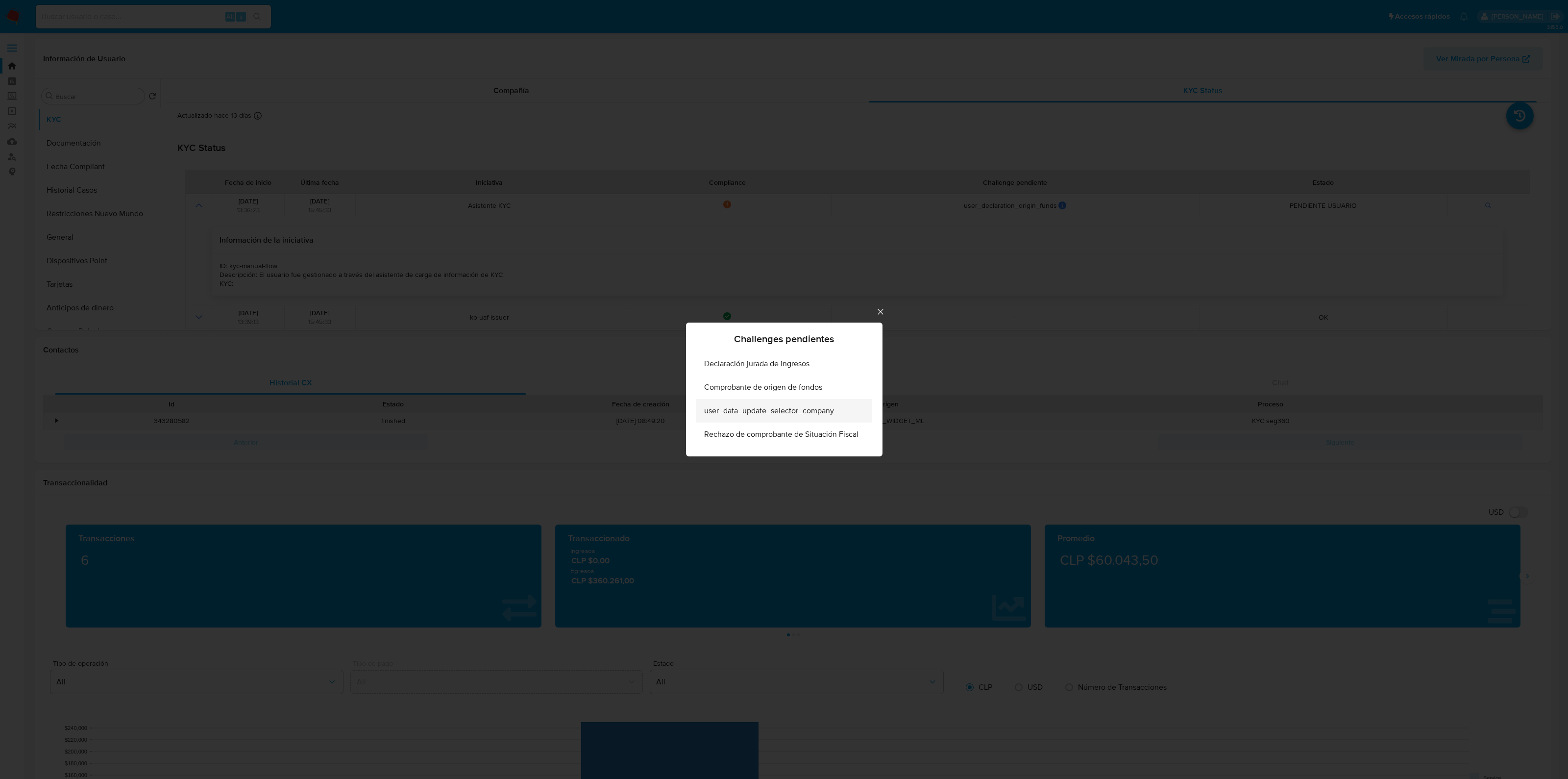
click at [807, 411] on span "user_data_update_selector_company" at bounding box center [769, 411] width 130 height 10
click at [803, 428] on div "Rechazo de comprobante de Situación Fiscal" at bounding box center [782, 434] width 155 height 24
click at [879, 313] on icon "Cerrar" at bounding box center [880, 311] width 5 height 5
